Goal: Task Accomplishment & Management: Use online tool/utility

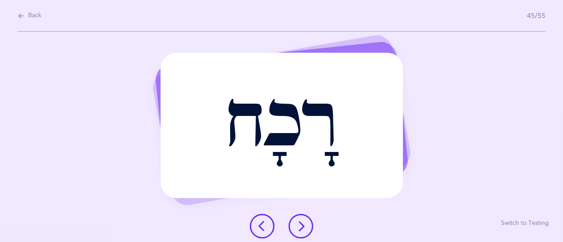
click at [255, 224] on button at bounding box center [262, 226] width 25 height 25
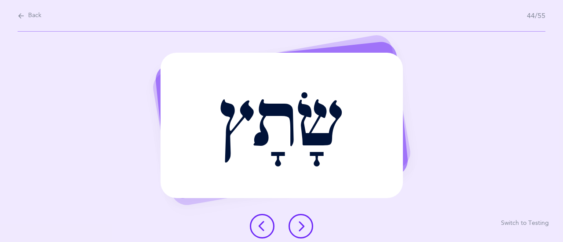
click at [265, 216] on button at bounding box center [262, 226] width 25 height 25
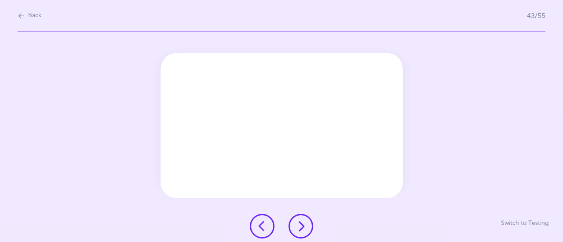
click at [264, 214] on div at bounding box center [281, 226] width 77 height 25
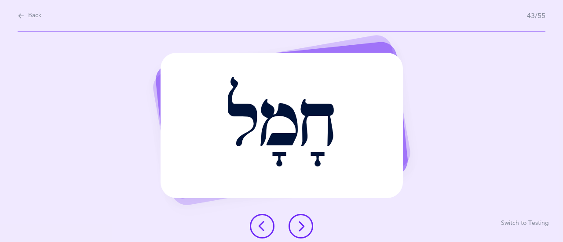
click at [264, 221] on icon at bounding box center [262, 226] width 11 height 11
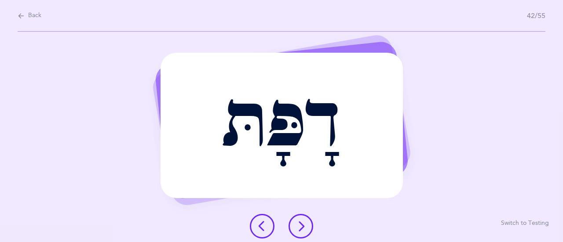
click at [264, 216] on button at bounding box center [262, 226] width 25 height 25
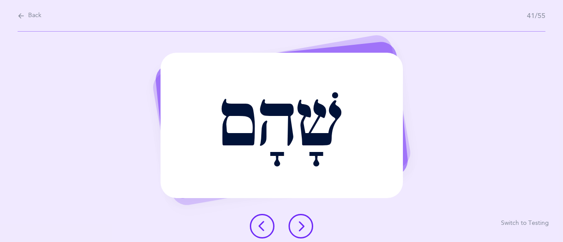
click at [265, 222] on icon at bounding box center [262, 226] width 11 height 11
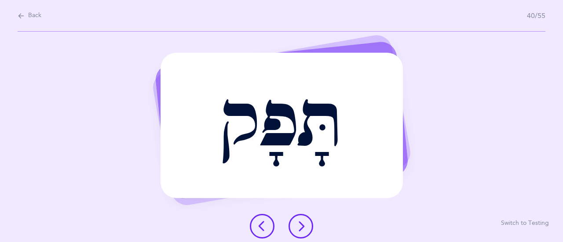
click at [265, 224] on icon at bounding box center [262, 226] width 11 height 11
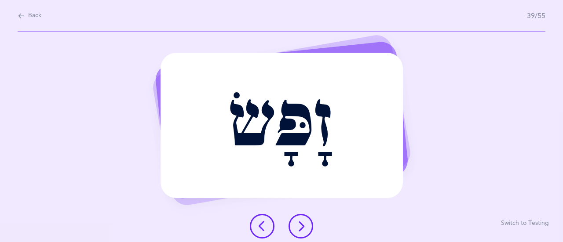
click at [265, 224] on icon at bounding box center [262, 226] width 11 height 11
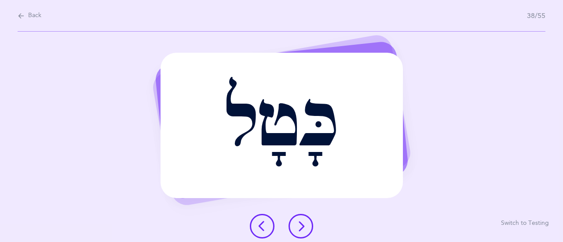
click at [265, 224] on icon at bounding box center [262, 226] width 11 height 11
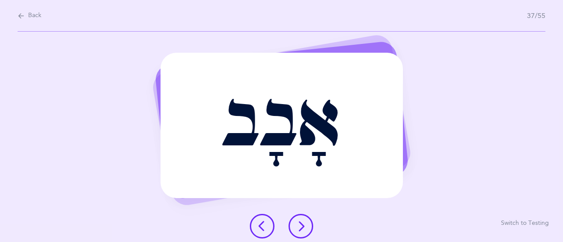
click at [265, 224] on icon at bounding box center [262, 226] width 11 height 11
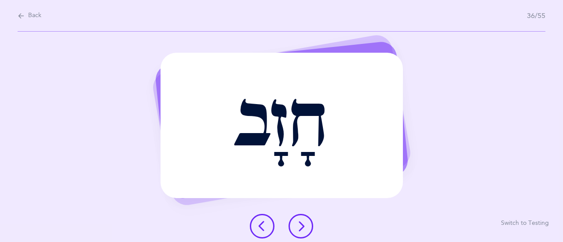
click at [266, 224] on icon at bounding box center [262, 226] width 11 height 11
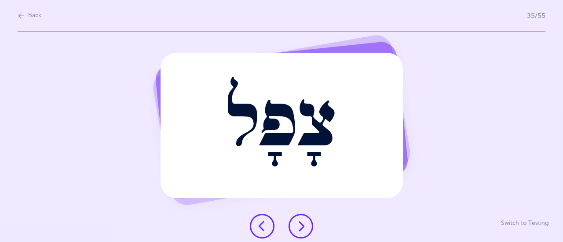
click at [266, 221] on icon at bounding box center [262, 226] width 11 height 11
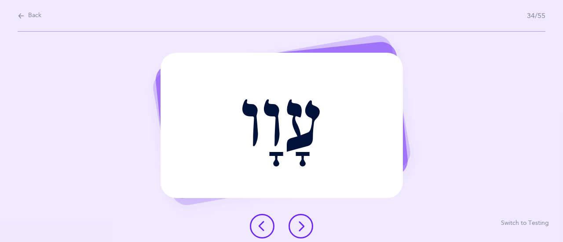
click at [266, 219] on button at bounding box center [262, 226] width 25 height 25
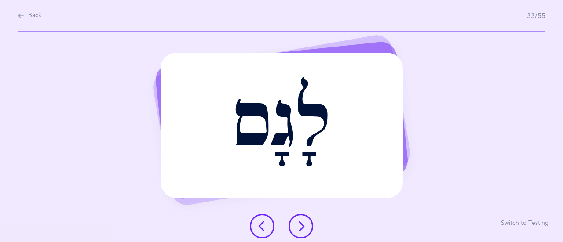
click at [265, 218] on button at bounding box center [262, 226] width 25 height 25
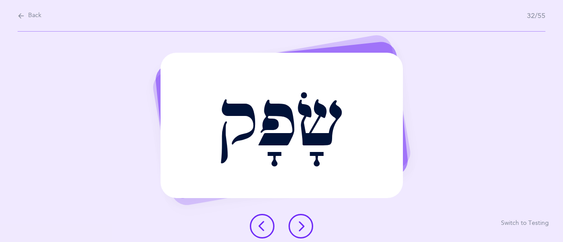
click at [265, 218] on button at bounding box center [262, 226] width 25 height 25
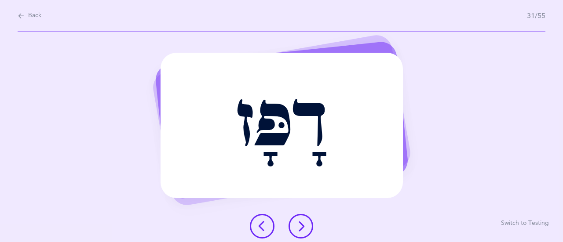
click at [265, 218] on button at bounding box center [262, 226] width 25 height 25
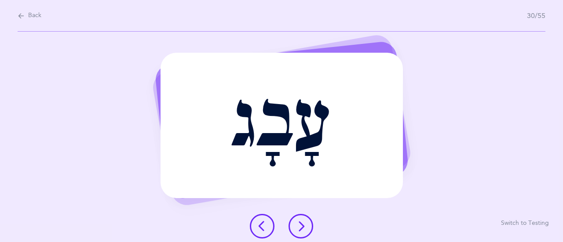
click at [267, 226] on button at bounding box center [262, 226] width 25 height 25
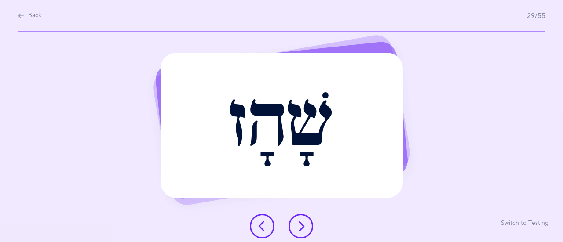
click at [266, 225] on icon at bounding box center [262, 226] width 11 height 11
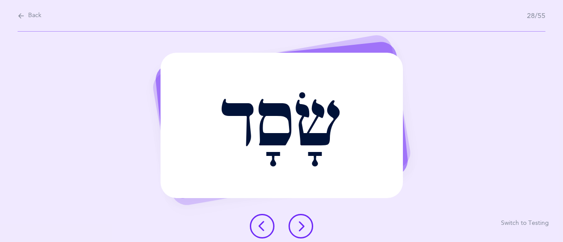
click at [267, 221] on icon at bounding box center [262, 226] width 11 height 11
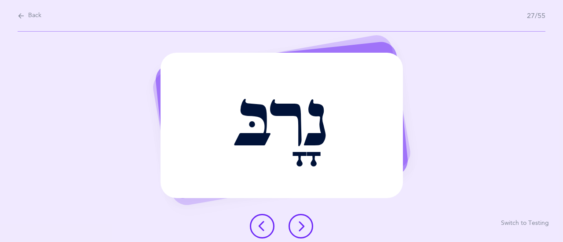
click at [266, 221] on icon at bounding box center [262, 226] width 11 height 11
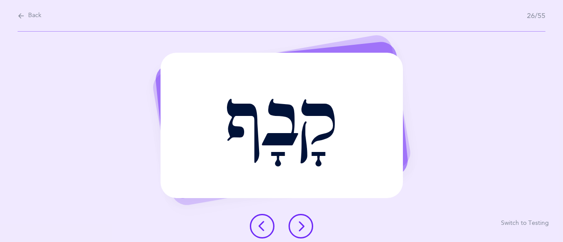
click at [263, 221] on button at bounding box center [262, 226] width 25 height 25
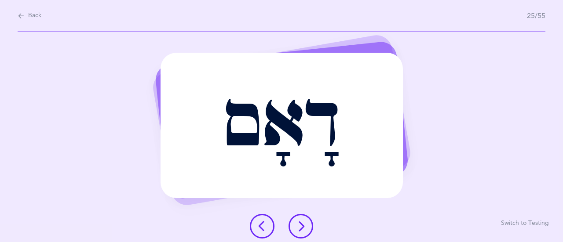
click at [259, 227] on icon at bounding box center [262, 226] width 11 height 11
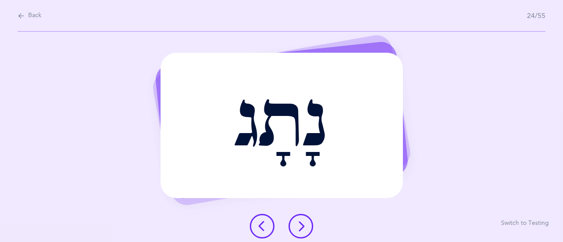
click at [258, 227] on icon at bounding box center [262, 226] width 11 height 11
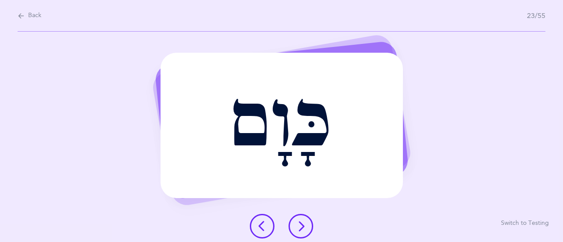
click at [258, 226] on icon at bounding box center [262, 226] width 11 height 11
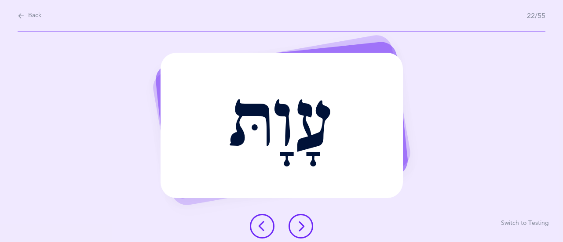
click at [258, 226] on icon at bounding box center [262, 226] width 11 height 11
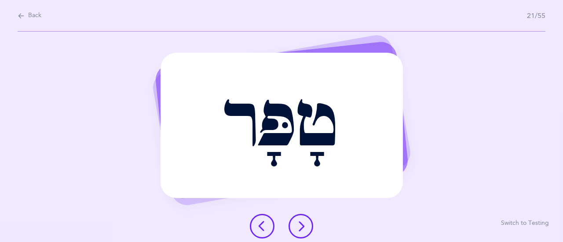
click at [258, 226] on icon at bounding box center [262, 226] width 11 height 11
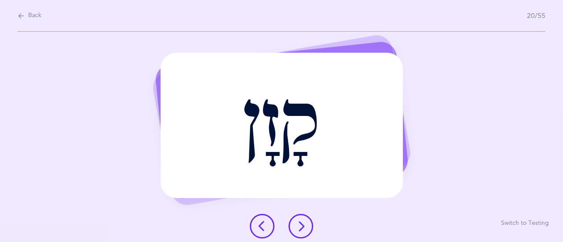
click at [260, 227] on icon at bounding box center [262, 226] width 11 height 11
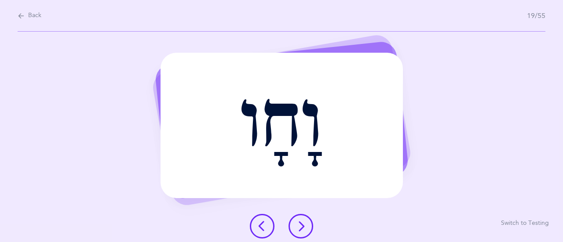
click at [261, 227] on icon at bounding box center [262, 226] width 11 height 11
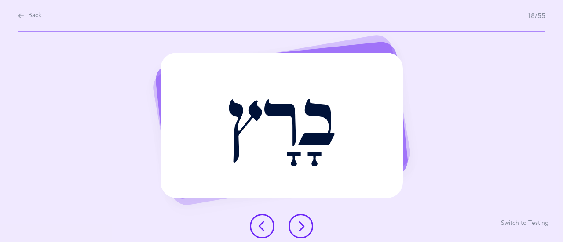
click at [261, 227] on icon at bounding box center [262, 226] width 11 height 11
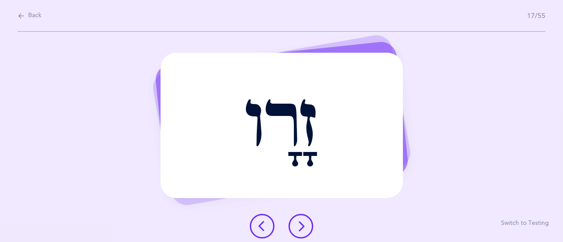
click at [261, 225] on icon at bounding box center [262, 226] width 11 height 11
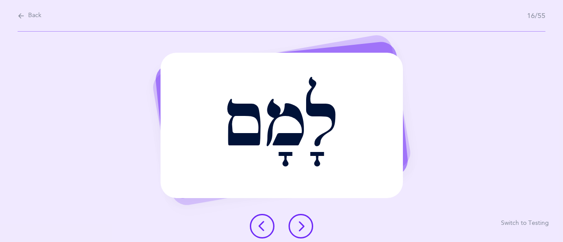
click at [260, 225] on icon at bounding box center [262, 226] width 11 height 11
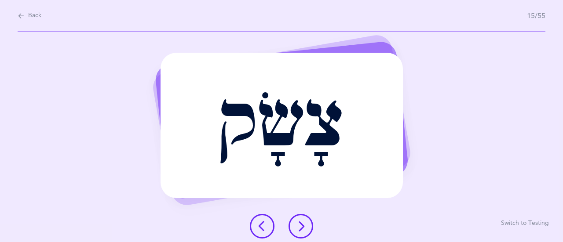
click at [264, 225] on icon at bounding box center [262, 226] width 11 height 11
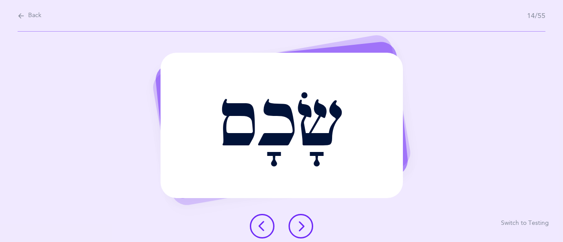
click at [262, 224] on icon at bounding box center [262, 226] width 11 height 11
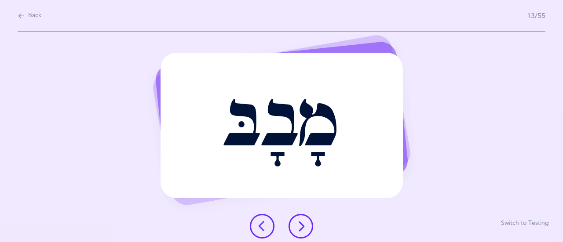
click at [261, 222] on icon at bounding box center [262, 226] width 11 height 11
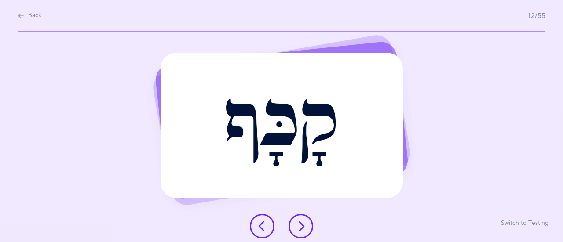
click at [261, 223] on icon at bounding box center [262, 226] width 11 height 11
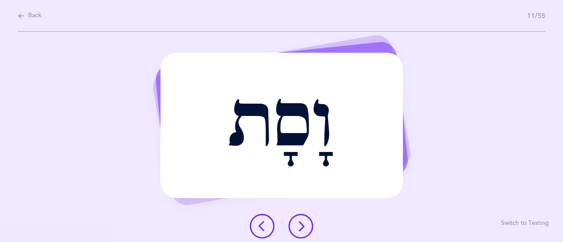
click at [260, 223] on icon at bounding box center [262, 226] width 11 height 11
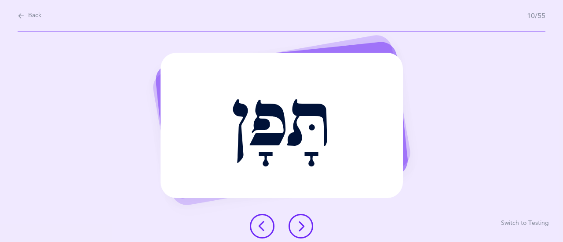
click at [258, 221] on icon at bounding box center [262, 226] width 11 height 11
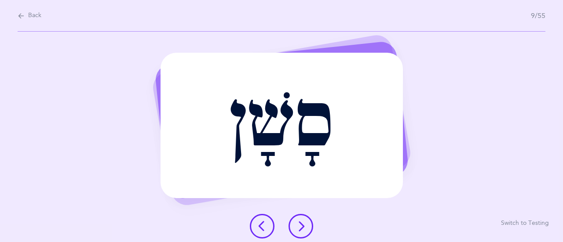
click at [258, 220] on button at bounding box center [262, 226] width 25 height 25
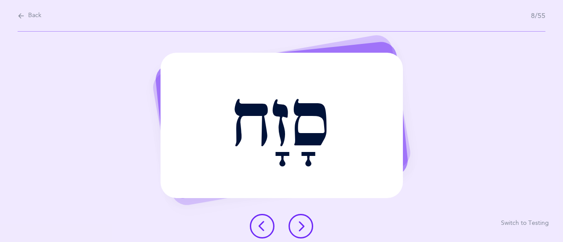
click at [258, 220] on button at bounding box center [262, 226] width 25 height 25
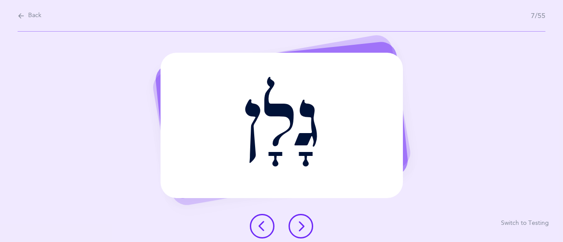
click at [258, 220] on button at bounding box center [262, 226] width 25 height 25
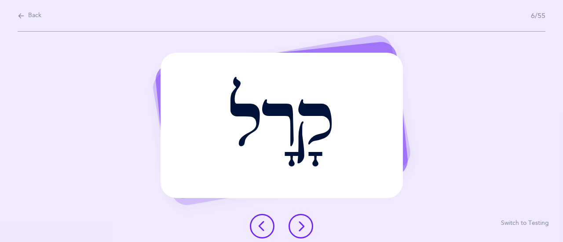
click at [258, 220] on button at bounding box center [262, 226] width 25 height 25
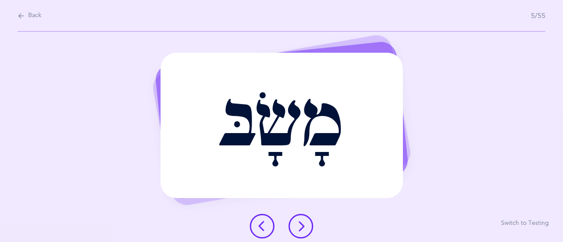
click at [258, 220] on button at bounding box center [262, 226] width 25 height 25
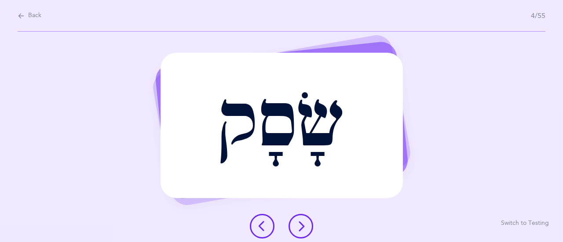
click at [258, 220] on button at bounding box center [262, 226] width 25 height 25
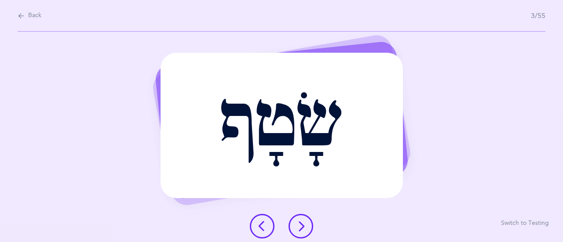
click at [258, 220] on button at bounding box center [262, 226] width 25 height 25
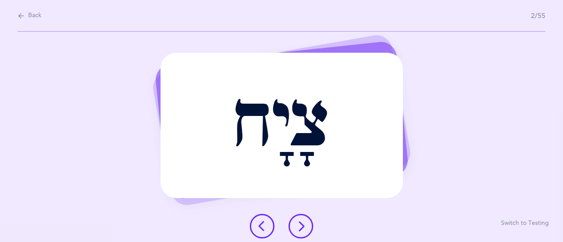
click at [258, 220] on button at bounding box center [262, 226] width 25 height 25
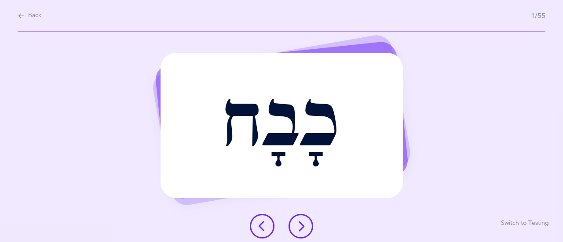
click at [299, 227] on icon at bounding box center [300, 226] width 11 height 11
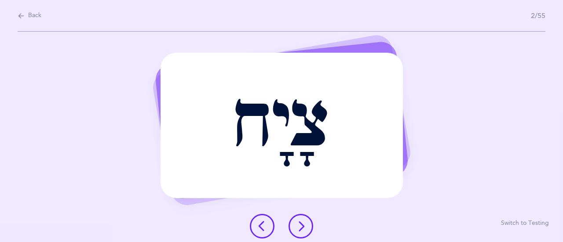
click at [295, 229] on icon at bounding box center [300, 226] width 11 height 11
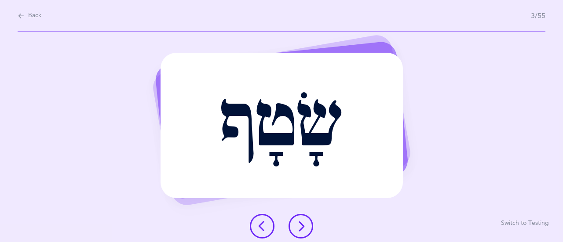
click at [307, 226] on button at bounding box center [300, 226] width 25 height 25
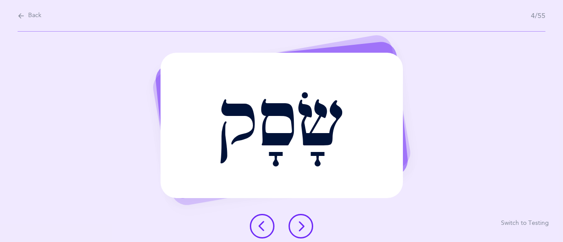
click at [304, 223] on icon at bounding box center [300, 226] width 11 height 11
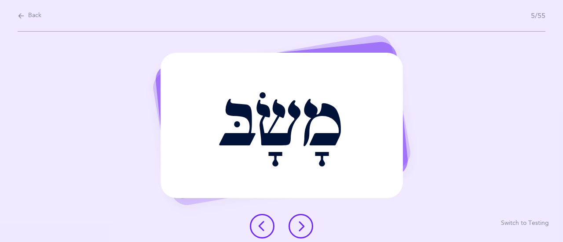
click at [301, 227] on icon at bounding box center [300, 226] width 11 height 11
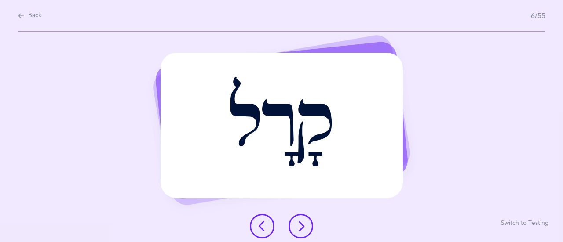
click at [300, 224] on icon at bounding box center [300, 226] width 11 height 11
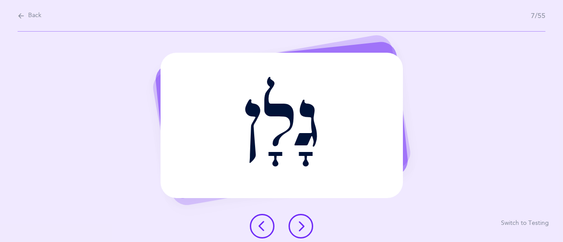
click at [298, 225] on icon at bounding box center [300, 226] width 11 height 11
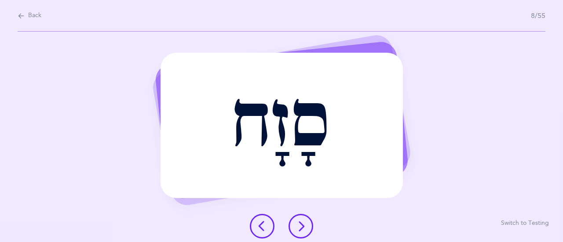
click at [295, 231] on icon at bounding box center [300, 226] width 11 height 11
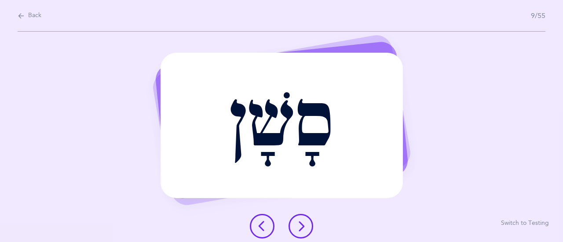
click at [296, 234] on button at bounding box center [300, 226] width 25 height 25
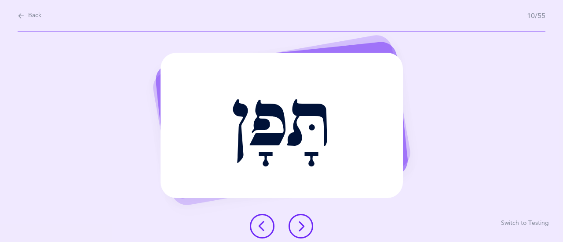
click at [294, 225] on button at bounding box center [300, 226] width 25 height 25
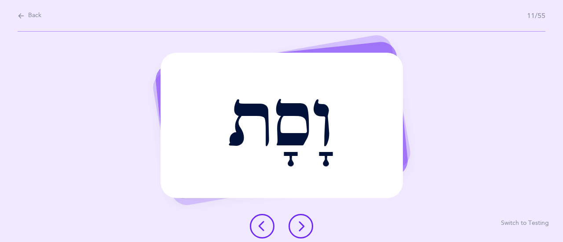
click at [300, 227] on icon at bounding box center [300, 226] width 11 height 11
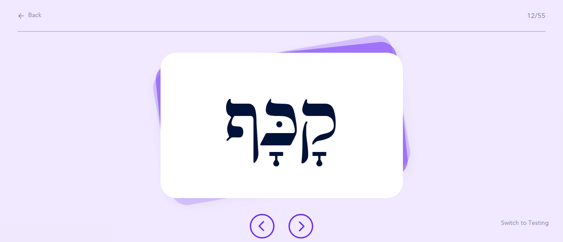
click at [304, 227] on icon at bounding box center [300, 226] width 11 height 11
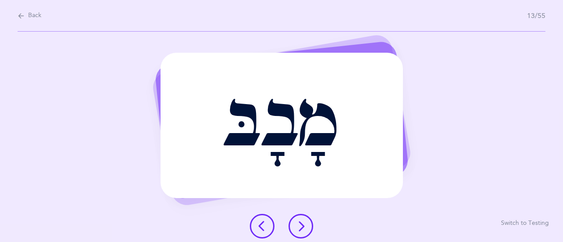
click at [307, 222] on button at bounding box center [300, 226] width 25 height 25
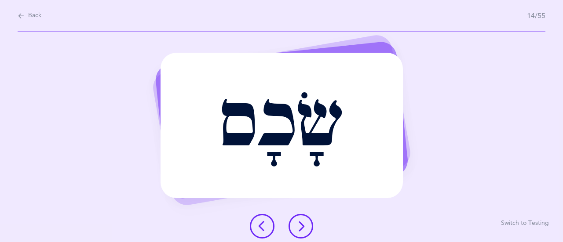
click at [309, 222] on button at bounding box center [300, 226] width 25 height 25
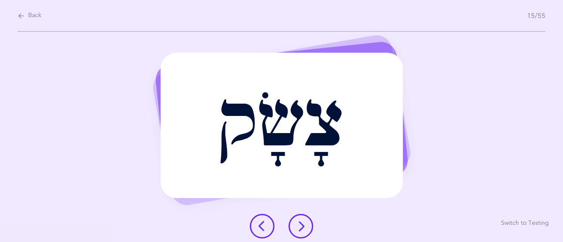
click at [302, 222] on icon at bounding box center [300, 226] width 11 height 11
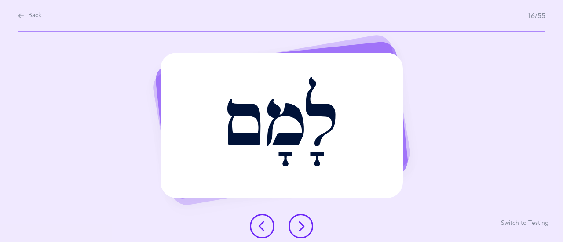
click at [298, 222] on icon at bounding box center [300, 226] width 11 height 11
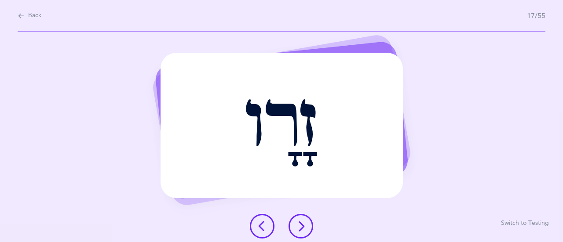
click at [299, 221] on icon at bounding box center [300, 226] width 11 height 11
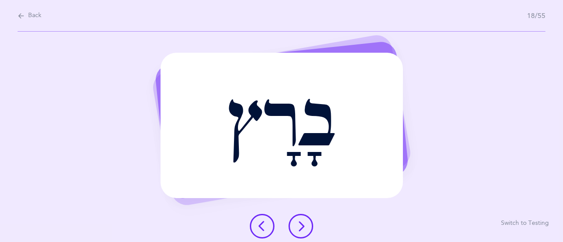
click at [298, 223] on icon at bounding box center [300, 226] width 11 height 11
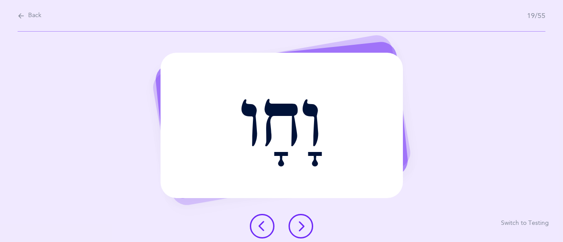
click at [308, 223] on button at bounding box center [300, 226] width 25 height 25
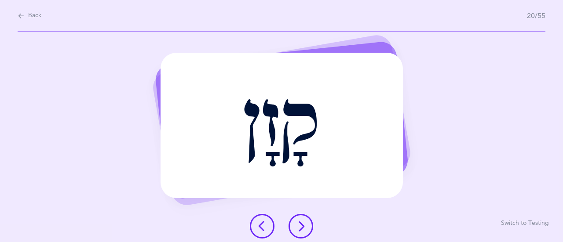
click at [299, 222] on icon at bounding box center [300, 226] width 11 height 11
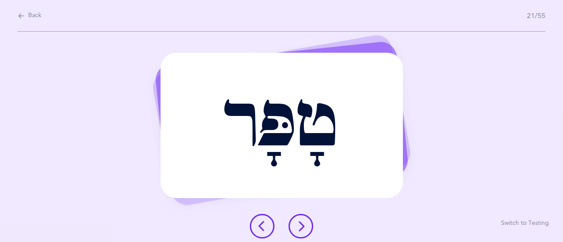
click at [300, 228] on icon at bounding box center [300, 226] width 11 height 11
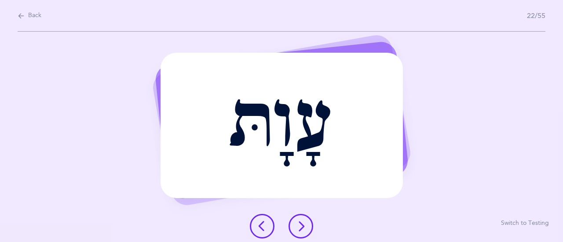
click at [299, 218] on button at bounding box center [300, 226] width 25 height 25
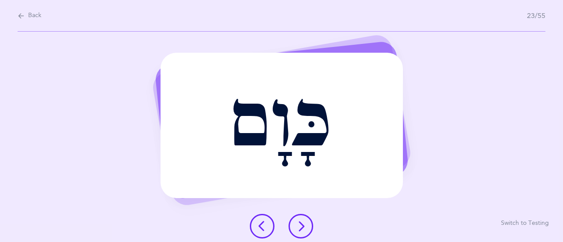
click at [309, 222] on button at bounding box center [300, 226] width 25 height 25
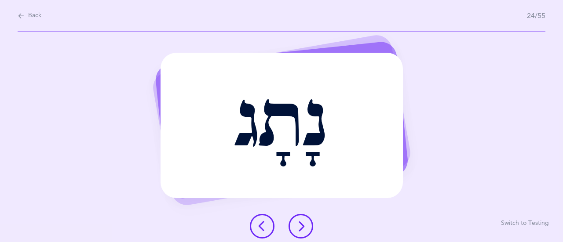
click at [291, 226] on button at bounding box center [300, 226] width 25 height 25
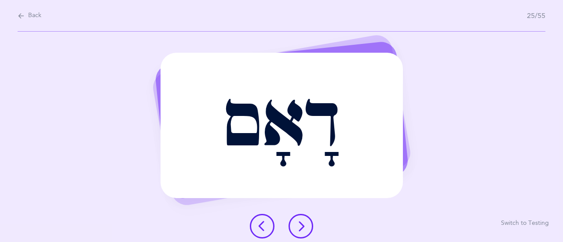
click at [301, 225] on icon at bounding box center [300, 226] width 11 height 11
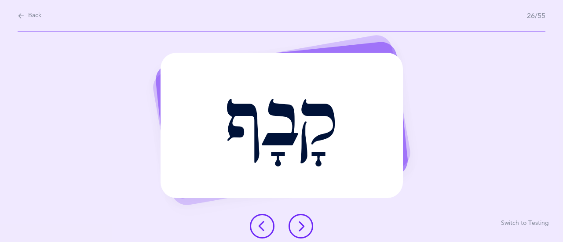
click at [303, 224] on icon at bounding box center [300, 226] width 11 height 11
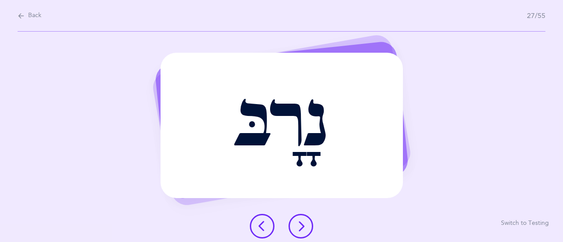
click at [299, 221] on icon at bounding box center [300, 226] width 11 height 11
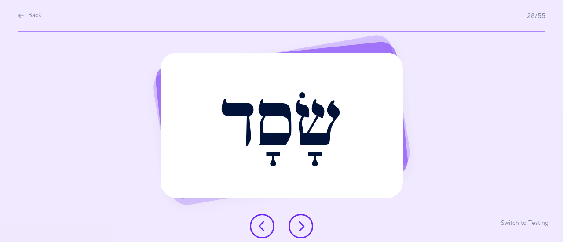
click at [303, 219] on button at bounding box center [300, 226] width 25 height 25
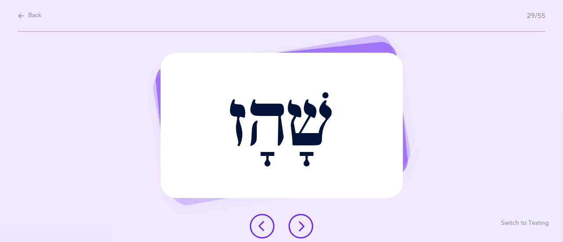
click at [298, 224] on icon at bounding box center [300, 226] width 11 height 11
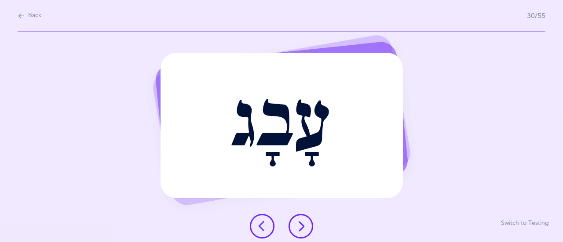
click at [295, 225] on icon at bounding box center [300, 226] width 11 height 11
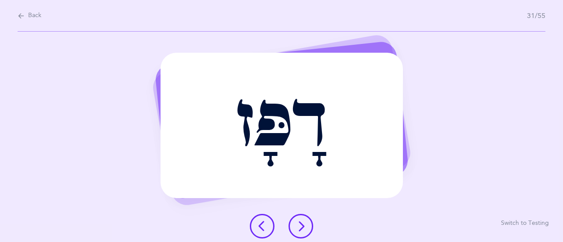
click at [299, 232] on button at bounding box center [300, 226] width 25 height 25
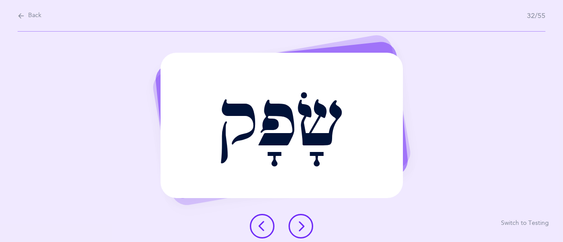
drag, startPoint x: 296, startPoint y: 220, endPoint x: 323, endPoint y: 197, distance: 34.9
click at [296, 220] on button at bounding box center [300, 226] width 25 height 25
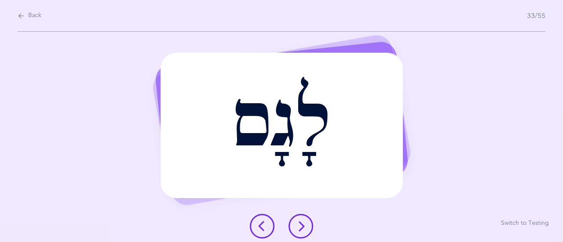
click at [305, 225] on icon at bounding box center [300, 226] width 11 height 11
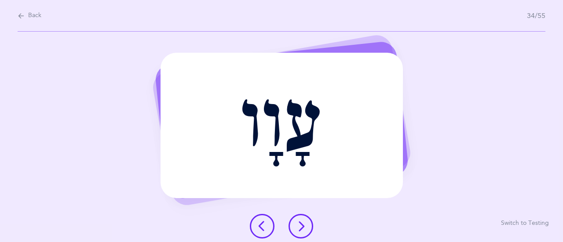
click at [295, 222] on button at bounding box center [300, 226] width 25 height 25
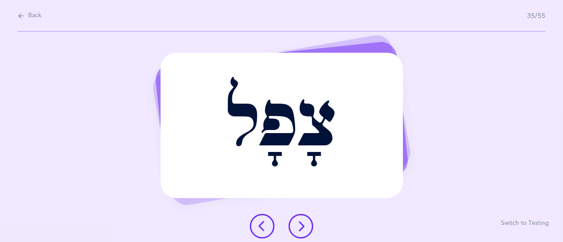
click at [305, 225] on icon at bounding box center [300, 226] width 11 height 11
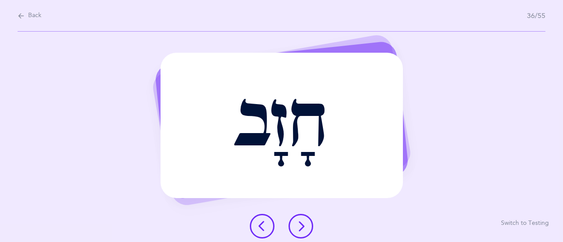
click at [300, 223] on icon at bounding box center [300, 226] width 11 height 11
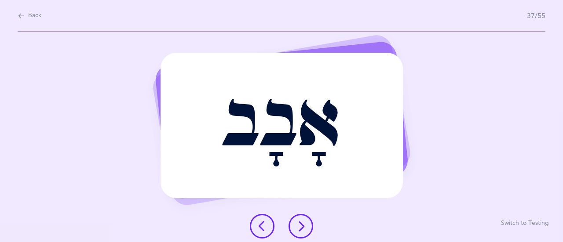
click at [308, 232] on button at bounding box center [300, 226] width 25 height 25
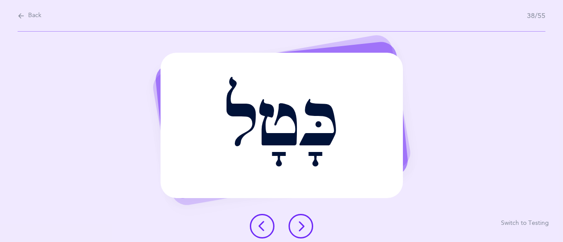
click at [301, 224] on icon at bounding box center [300, 226] width 11 height 11
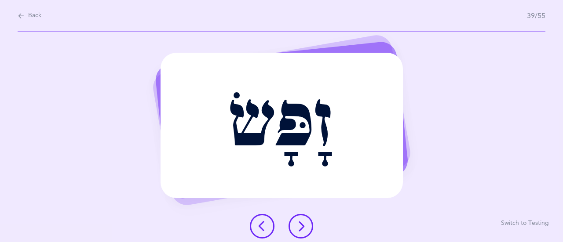
click at [304, 223] on icon at bounding box center [300, 226] width 11 height 11
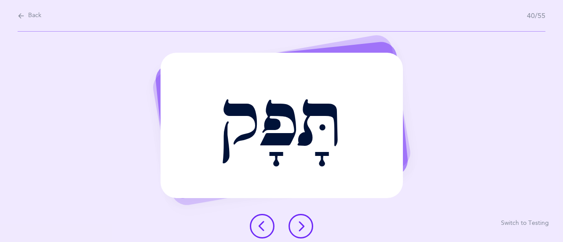
click at [303, 221] on icon at bounding box center [300, 226] width 11 height 11
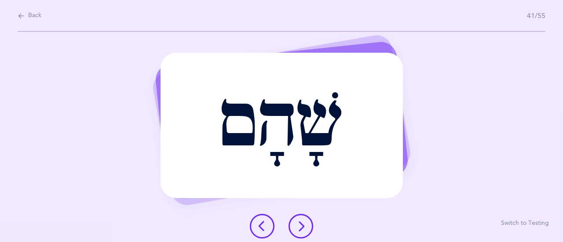
click at [294, 229] on button at bounding box center [300, 226] width 25 height 25
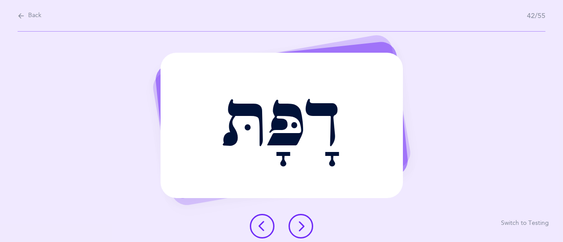
click at [301, 227] on icon at bounding box center [300, 226] width 11 height 11
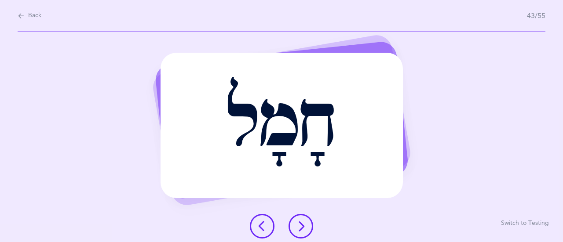
click at [300, 226] on icon at bounding box center [300, 226] width 11 height 11
